Goal: Task Accomplishment & Management: Use online tool/utility

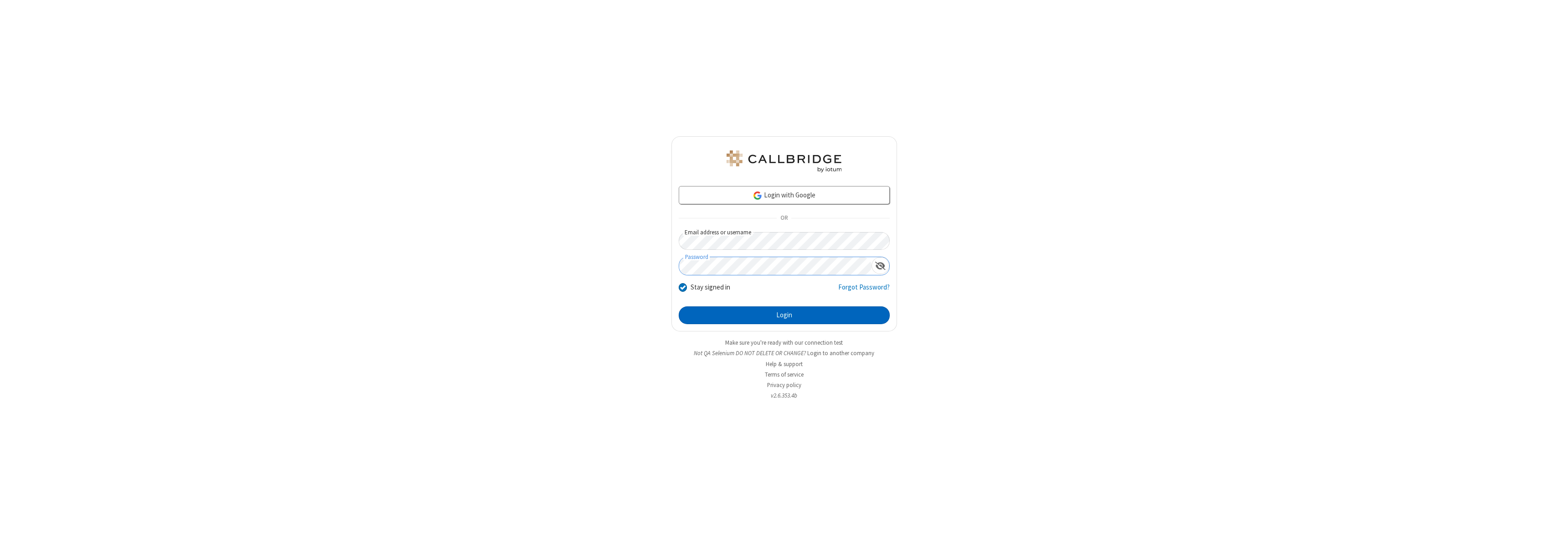
click at [784, 315] on button "Login" at bounding box center [784, 316] width 211 height 19
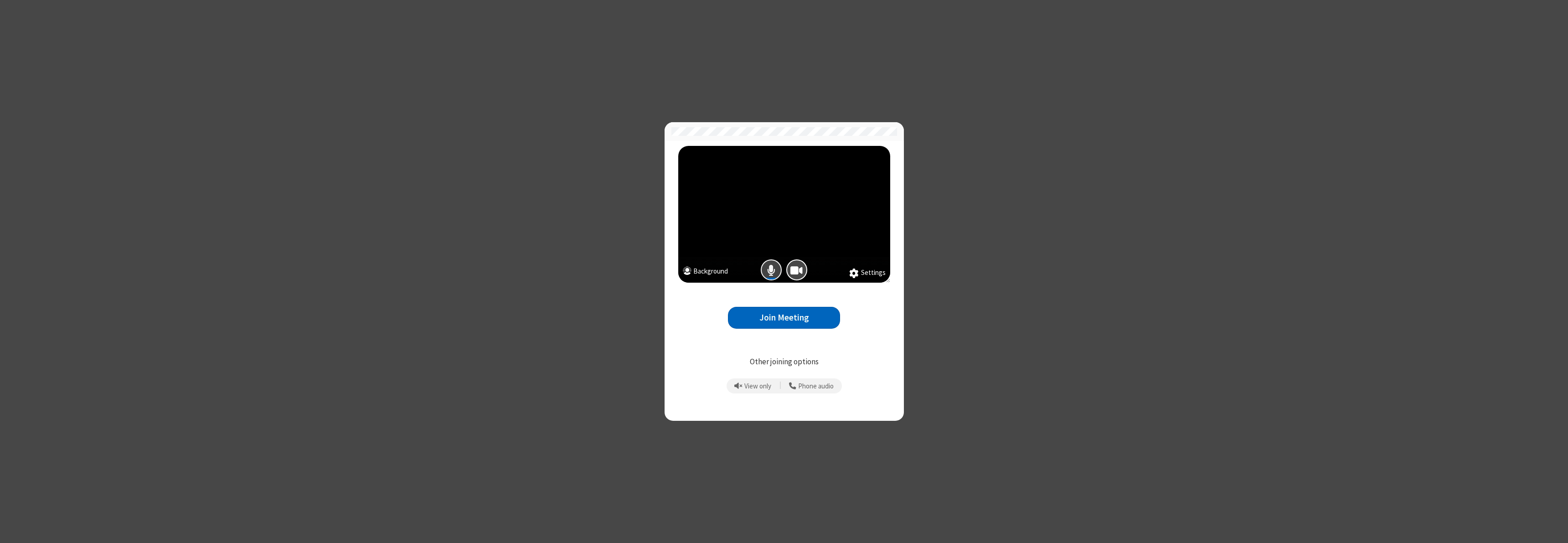
click at [771, 269] on span "Mic is on" at bounding box center [771, 270] width 8 height 13
click at [784, 317] on button "Join Meeting" at bounding box center [784, 318] width 112 height 23
